Goal: Transaction & Acquisition: Purchase product/service

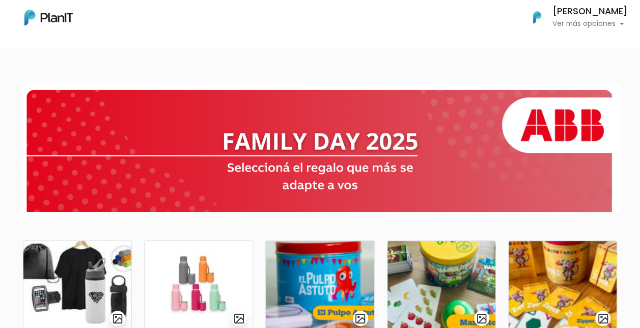
click at [379, 91] on section at bounding box center [320, 148] width 599 height 127
click at [14, 124] on div at bounding box center [320, 148] width 640 height 144
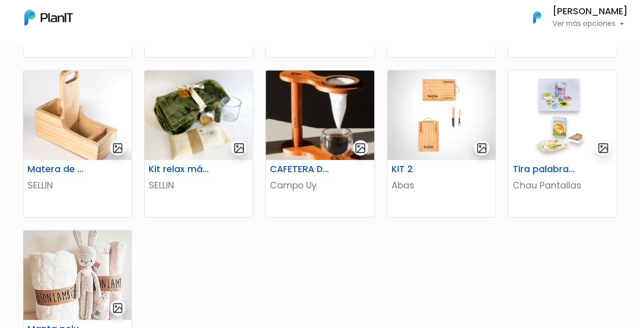
scroll to position [489, 0]
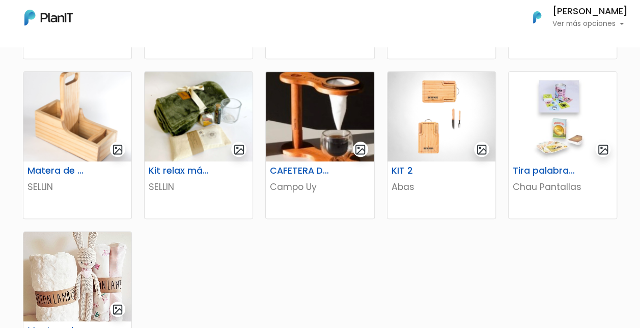
click at [359, 284] on div "KIT DEPORTIVO VERDI_ESTAMPADOS KIT MATE + TERMO VERDI_ESTAMPADOS El Pulpo Astut…" at bounding box center [320, 113] width 607 height 749
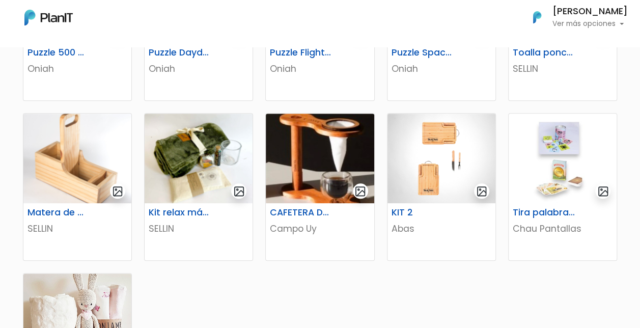
scroll to position [448, 0]
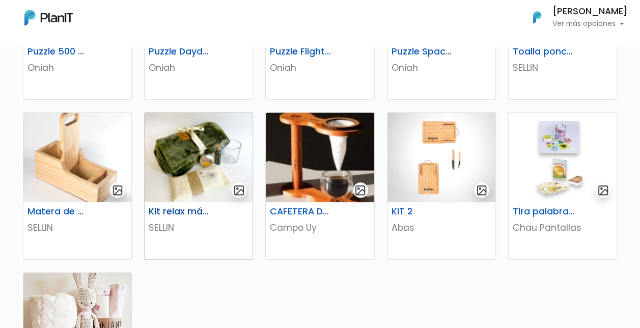
click at [179, 139] on img at bounding box center [199, 158] width 108 height 90
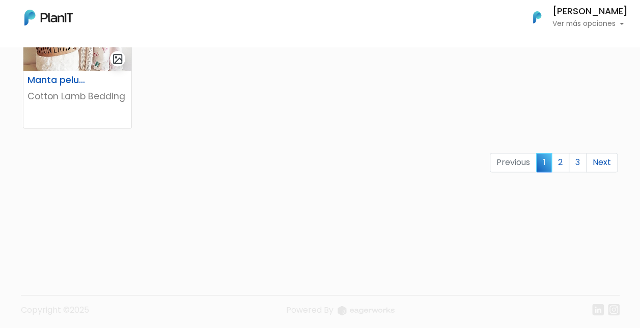
scroll to position [742, 0]
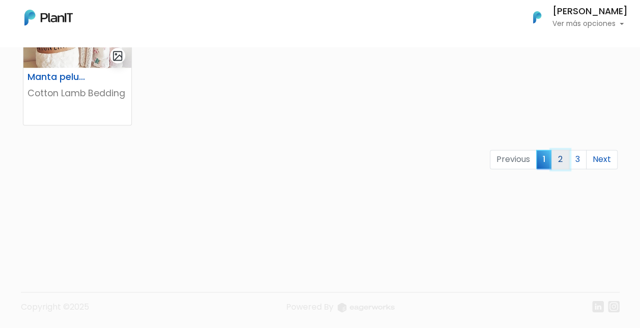
click at [555, 156] on link "2" at bounding box center [560, 159] width 18 height 19
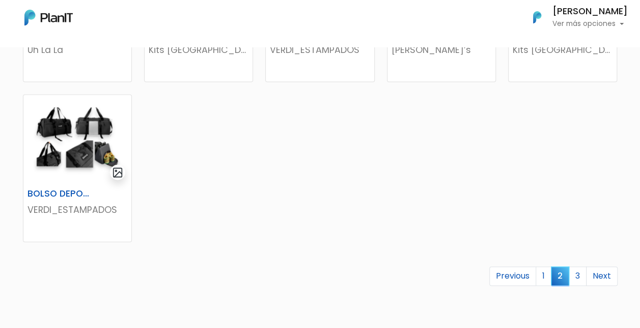
scroll to position [631, 0]
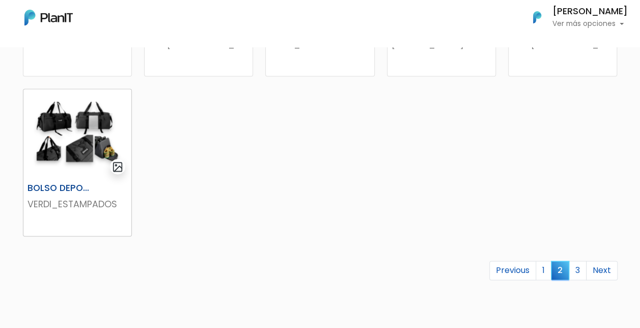
click at [73, 120] on img at bounding box center [77, 134] width 108 height 90
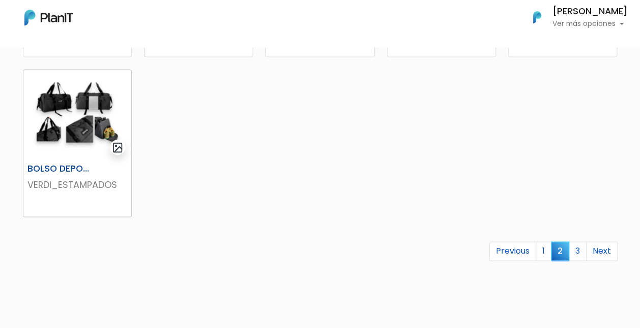
scroll to position [652, 0]
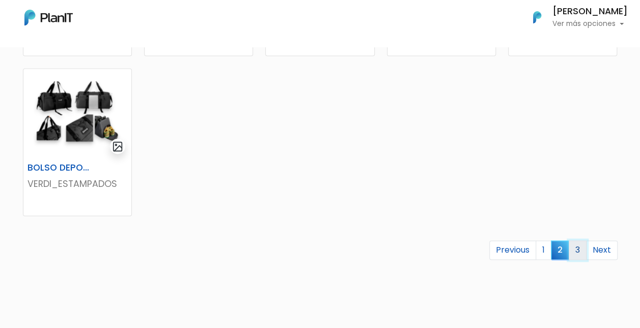
click at [583, 248] on link "3" at bounding box center [578, 249] width 18 height 19
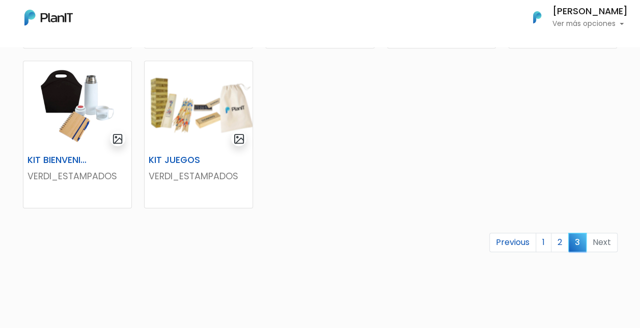
scroll to position [423, 0]
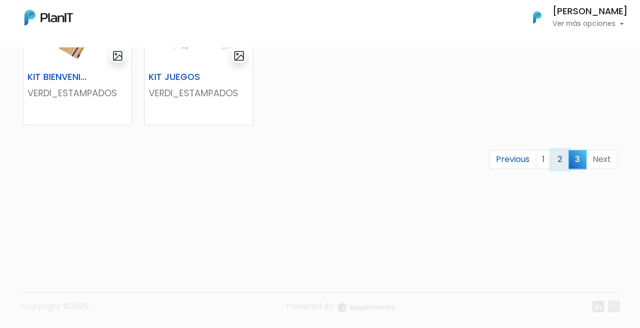
click at [564, 158] on link "2" at bounding box center [560, 159] width 18 height 19
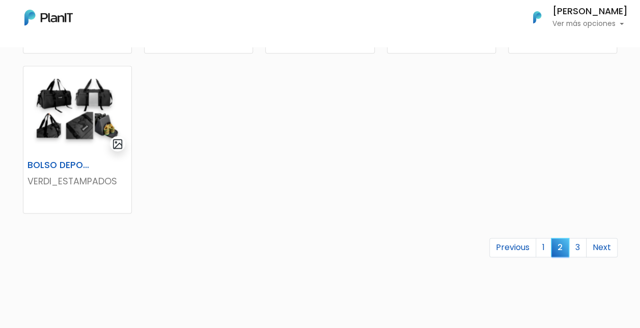
scroll to position [693, 0]
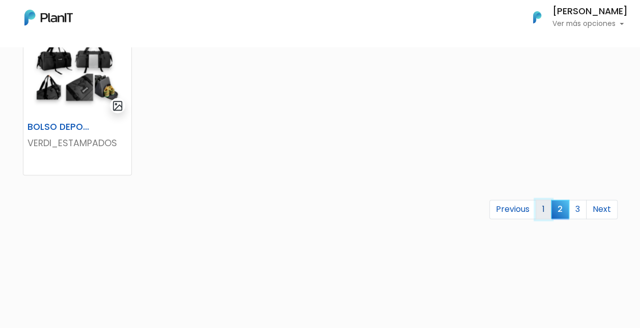
click at [550, 206] on link "1" at bounding box center [544, 209] width 16 height 19
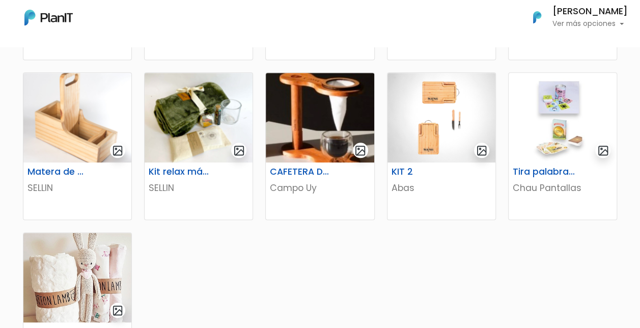
scroll to position [489, 0]
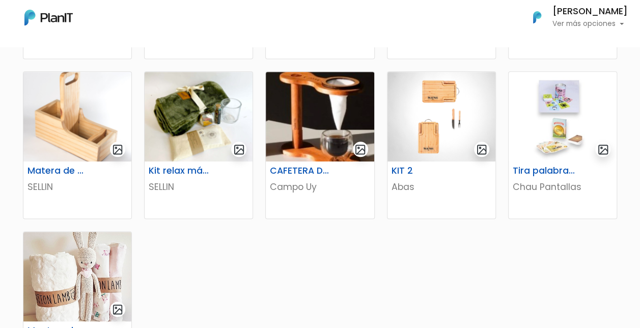
click at [250, 177] on div "Kit relax más té" at bounding box center [199, 172] width 112 height 15
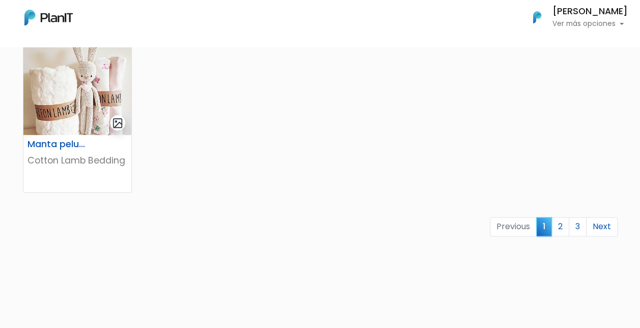
scroll to position [674, 0]
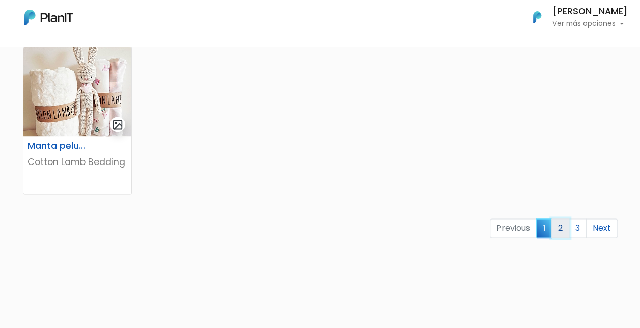
click at [561, 223] on link "2" at bounding box center [560, 227] width 18 height 19
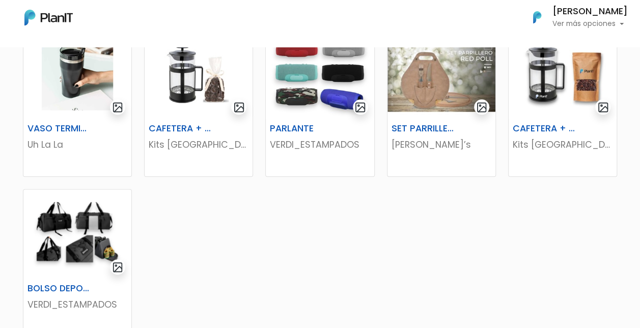
scroll to position [544, 0]
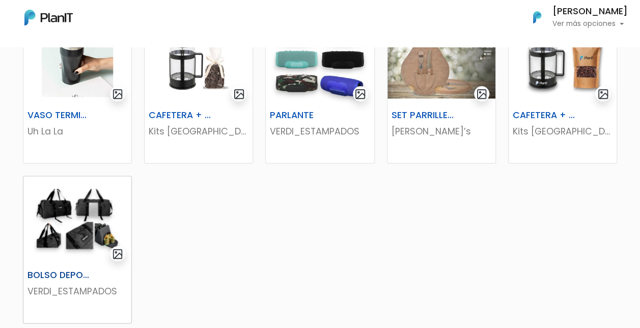
click at [90, 217] on img at bounding box center [77, 221] width 108 height 90
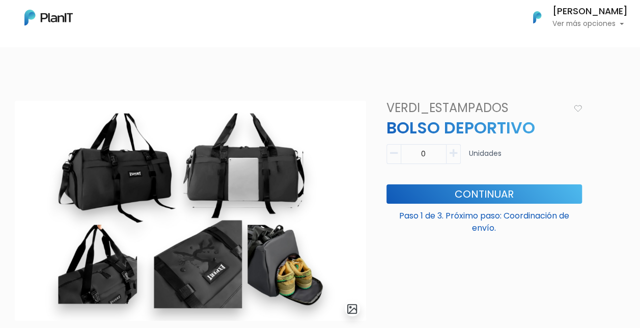
click at [29, 204] on img at bounding box center [190, 211] width 351 height 220
click at [13, 207] on div "slide 1 of 1 Descripción Material: poliamida Tipo de tirantes: Ajustable, Doble…" at bounding box center [191, 306] width 364 height 411
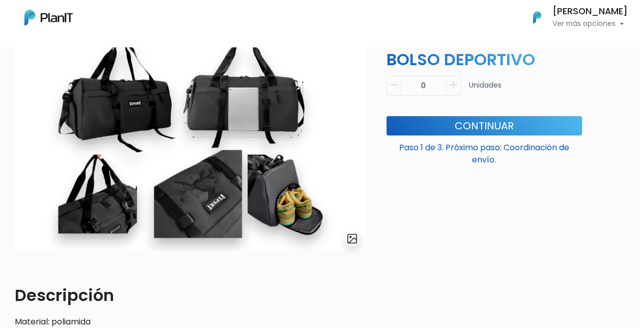
scroll to position [50, 0]
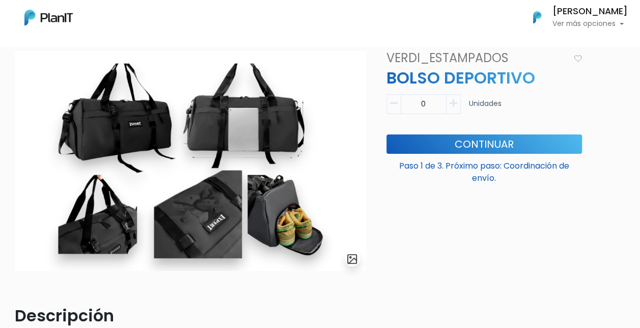
click at [458, 103] on button "button" at bounding box center [454, 104] width 14 height 20
type input "1"
